Goal: Ask a question: Seek information or help from site administrators or community

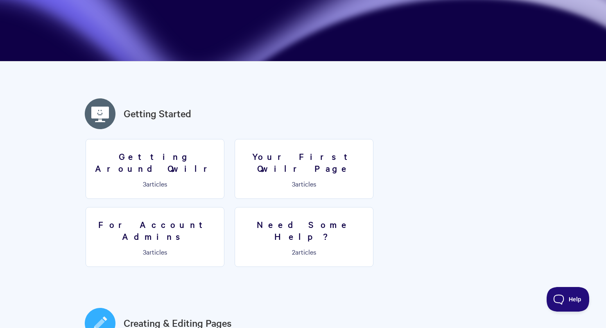
scroll to position [147, 0]
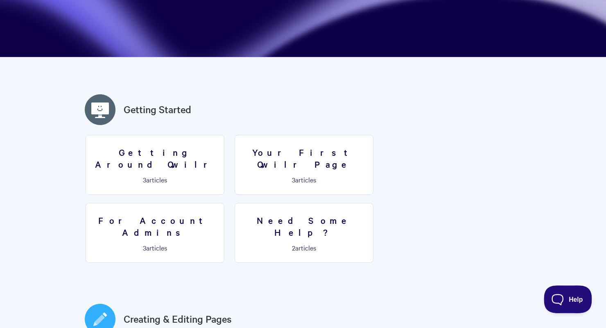
click at [571, 298] on span "Help" at bounding box center [565, 298] width 43 height 6
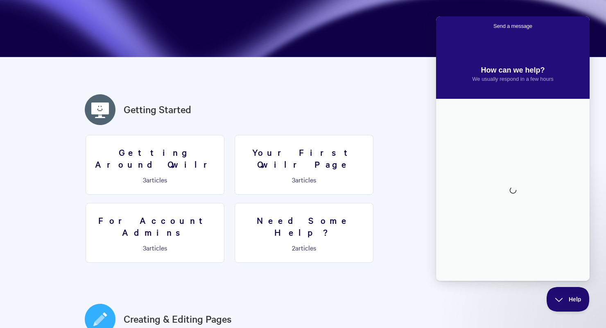
scroll to position [0, 0]
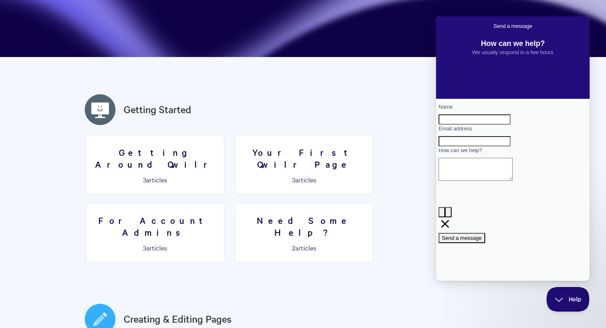
click at [499, 125] on input "Name" at bounding box center [475, 119] width 72 height 11
type input "[PERSON_NAME]"
type input "[EMAIL_ADDRESS][DOMAIN_NAME]"
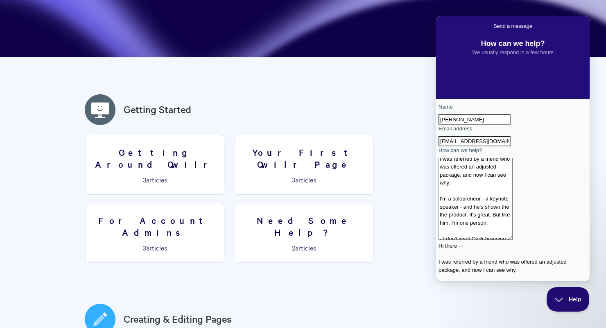
scroll to position [28, 0]
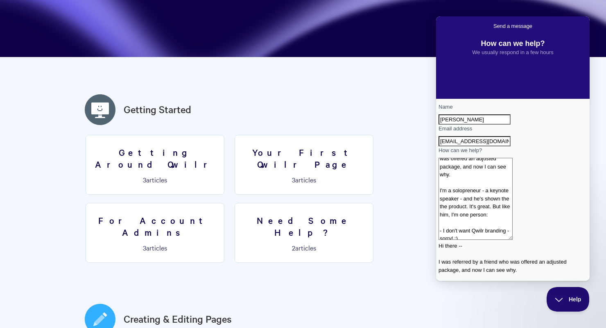
paste textarea "Custom Branding"
drag, startPoint x: 476, startPoint y: 257, endPoint x: 491, endPoint y: 260, distance: 15.4
click at [476, 240] on textarea "Hi there -- I was referred by a friend who was offered an adjusted package, and…" at bounding box center [476, 199] width 74 height 82
click at [465, 240] on textarea "Hi there -- I was referred by a friend who was offered an adjusted package, and…" at bounding box center [476, 199] width 74 height 82
click at [513, 240] on textarea "Hi there -- I was referred by a friend who was offered an adjusted package, and…" at bounding box center [476, 199] width 74 height 82
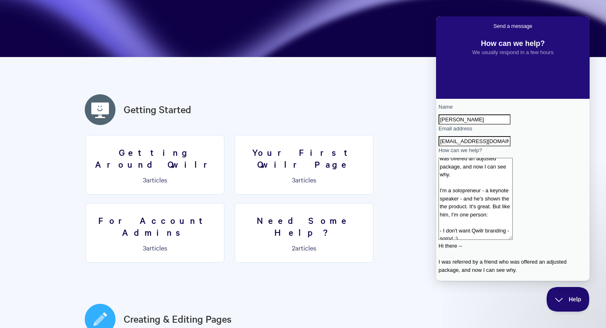
scroll to position [43, 0]
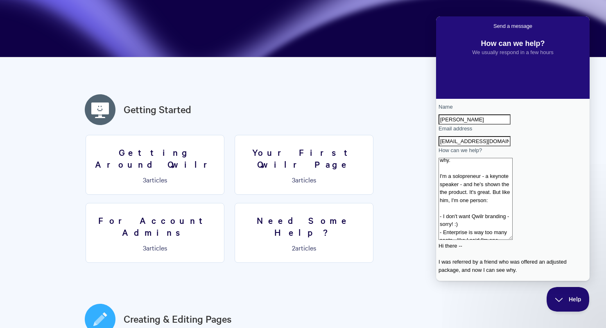
click at [513, 240] on textarea "Hi there -- I was referred by a friend who was offered an adjusted package, and…" at bounding box center [476, 199] width 74 height 82
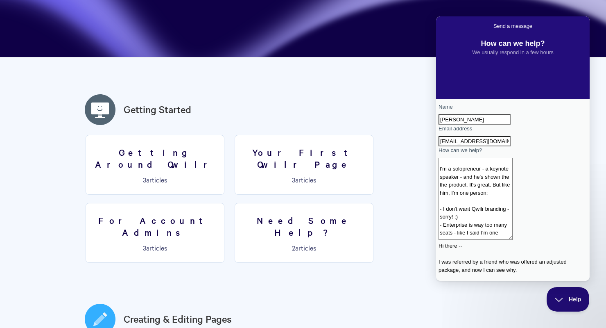
scroll to position [48, 0]
click at [513, 211] on textarea "Hi there -- I was referred by a friend who was offered an adjusted package, and…" at bounding box center [476, 199] width 74 height 82
drag, startPoint x: 458, startPoint y: 213, endPoint x: 553, endPoint y: 216, distance: 95.1
click at [513, 215] on textarea "Hi there -- I was referred by a friend who was offered an adjusted package, and…" at bounding box center [476, 199] width 74 height 82
drag, startPoint x: 456, startPoint y: 237, endPoint x: 448, endPoint y: 226, distance: 14.0
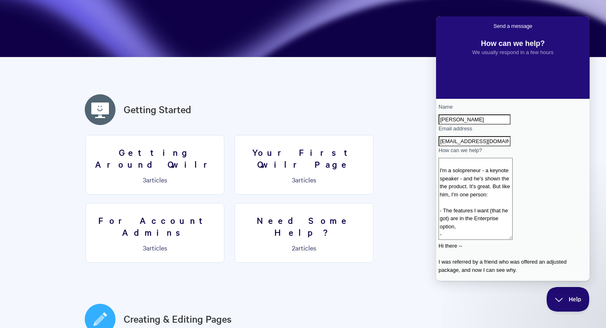
click at [448, 226] on textarea "Hi there -- I was referred by a friend who was offered an adjusted package, and…" at bounding box center [476, 199] width 74 height 82
click at [513, 220] on textarea "Hi there -- I was referred by a friend who was offered an adjusted package, and…" at bounding box center [476, 199] width 74 height 82
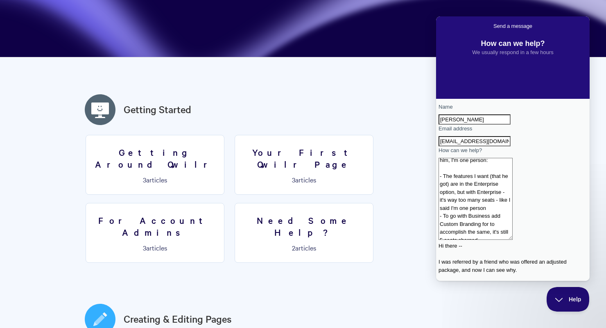
scroll to position [84, 0]
drag, startPoint x: 454, startPoint y: 211, endPoint x: 463, endPoint y: 213, distance: 9.5
click at [454, 210] on textarea "Hi there -- I was referred by a friend who was offered an adjusted package, and…" at bounding box center [476, 199] width 74 height 82
drag, startPoint x: 527, startPoint y: 218, endPoint x: 511, endPoint y: 218, distance: 16.0
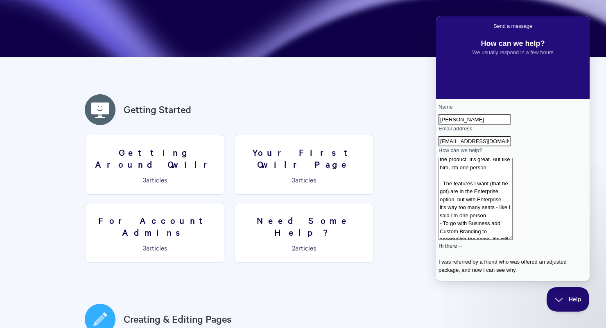
click at [510, 218] on textarea "Hi there -- I was referred by a friend who was offered an adjusted package, and…" at bounding box center [476, 199] width 74 height 82
click at [513, 224] on textarea "Hi there -- I was referred by a friend who was offered an adjusted package, and…" at bounding box center [476, 199] width 74 height 82
click at [501, 240] on textarea "Hi there -- I was referred by a friend who was offered an adjusted package, and…" at bounding box center [476, 199] width 74 height 82
paste textarea "Custom fonts and domain White-labelled emails Account Manager 30 day onboarding…"
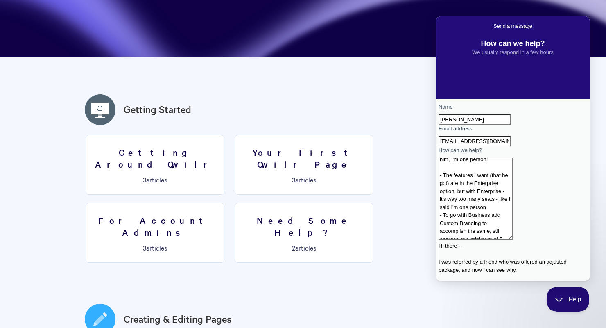
scroll to position [118, 0]
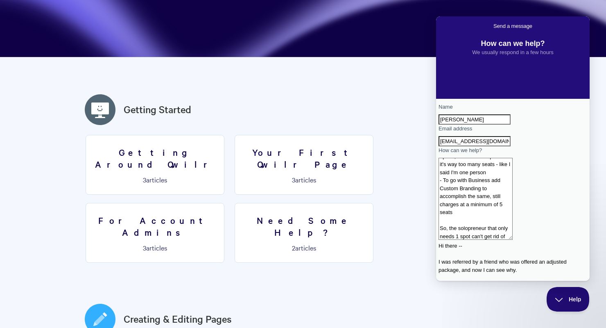
click at [513, 240] on textarea "Hi there -- I was referred by a friend who was offered an adjusted package, and…" at bounding box center [476, 199] width 74 height 82
drag, startPoint x: 455, startPoint y: 233, endPoint x: 505, endPoint y: 245, distance: 52.3
click at [506, 240] on textarea "Hi there -- I was referred by a friend who was offered an adjusted package, and…" at bounding box center [476, 199] width 74 height 82
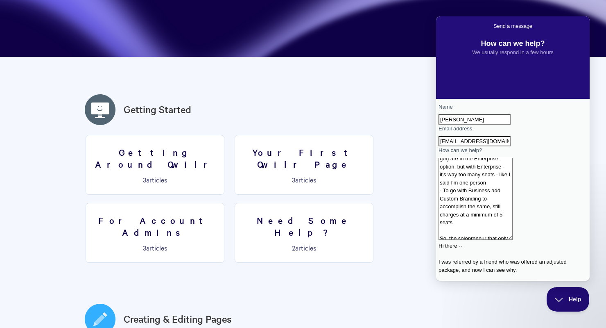
scroll to position [100, 0]
click at [452, 240] on textarea "Hi there -- I was referred by a friend who was offered an adjusted package, and…" at bounding box center [476, 199] width 74 height 82
click at [513, 240] on textarea "Hi there -- I was referred by a friend who was offered an adjusted package, and…" at bounding box center [476, 199] width 74 height 82
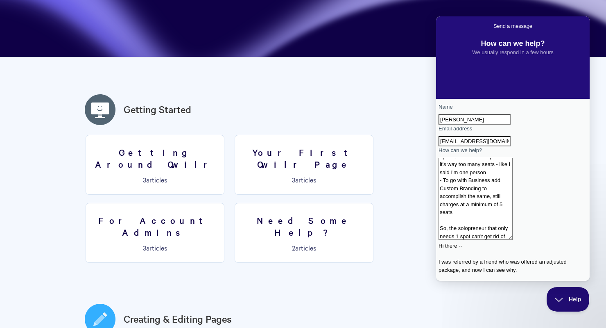
click at [459, 239] on textarea "Hi there -- I was referred by a friend who was offered an adjusted package, and…" at bounding box center [476, 199] width 74 height 82
click at [513, 240] on textarea "Hi there -- I was referred by a friend who was offered an adjusted package, and…" at bounding box center [476, 199] width 74 height 82
click at [513, 239] on textarea "Hi there -- I was referred by a friend who was offered an adjusted package, and…" at bounding box center [476, 199] width 74 height 82
click at [513, 240] on textarea "Hi there -- I was referred by a friend who was offered an adjusted package, and…" at bounding box center [476, 199] width 74 height 82
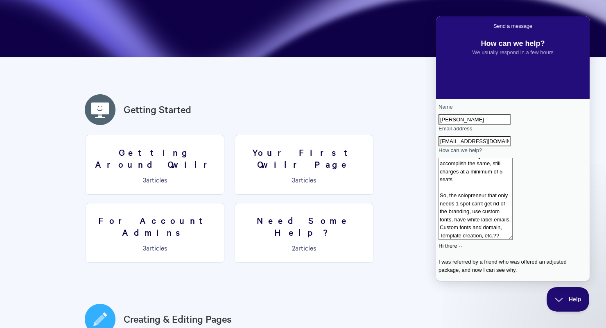
scroll to position [157, 0]
type textarea "Hi there -- I was referred by a friend who was offered an adjusted package, and…"
